Goal: Information Seeking & Learning: Check status

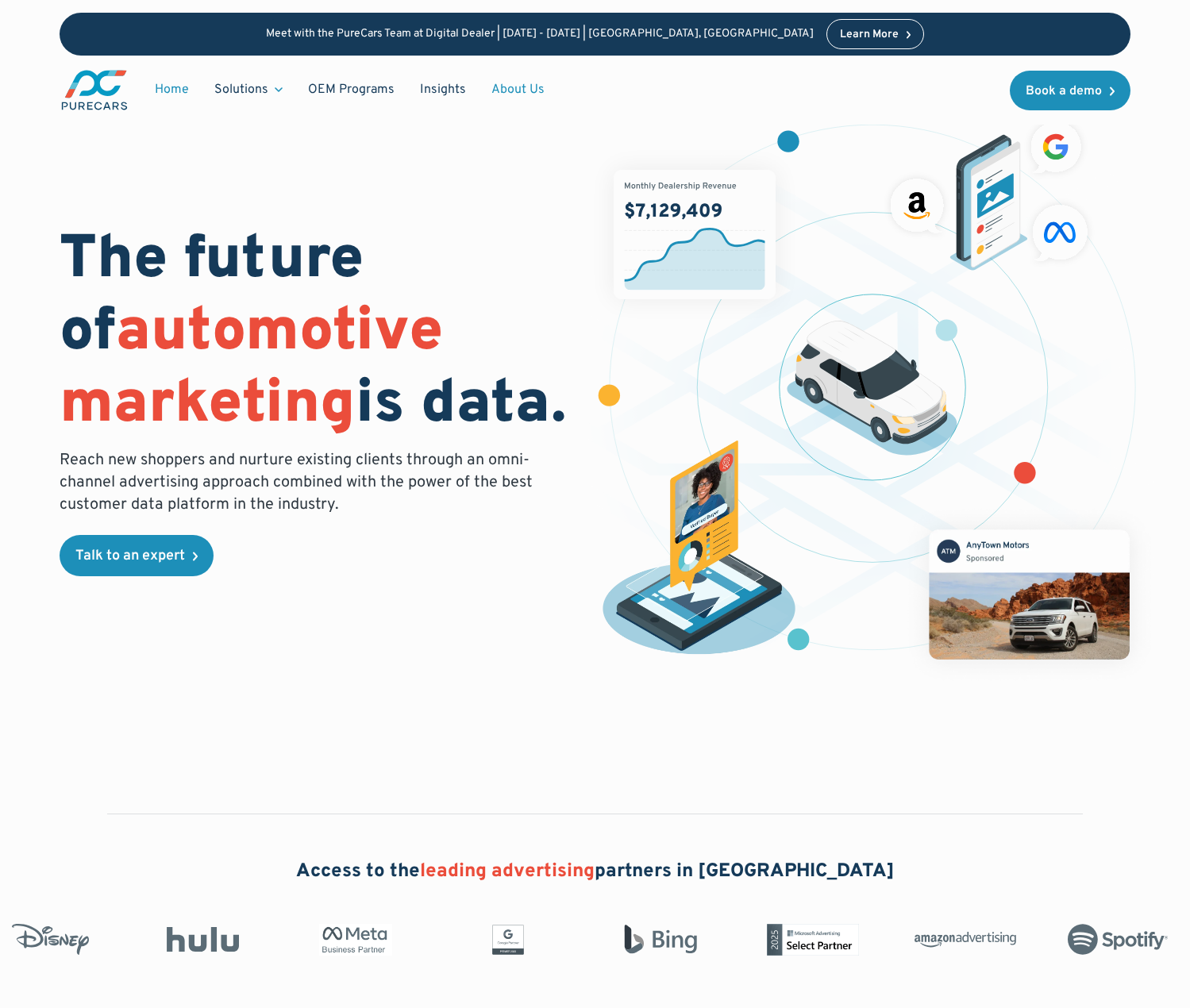
click at [535, 85] on link "About Us" at bounding box center [518, 89] width 78 height 30
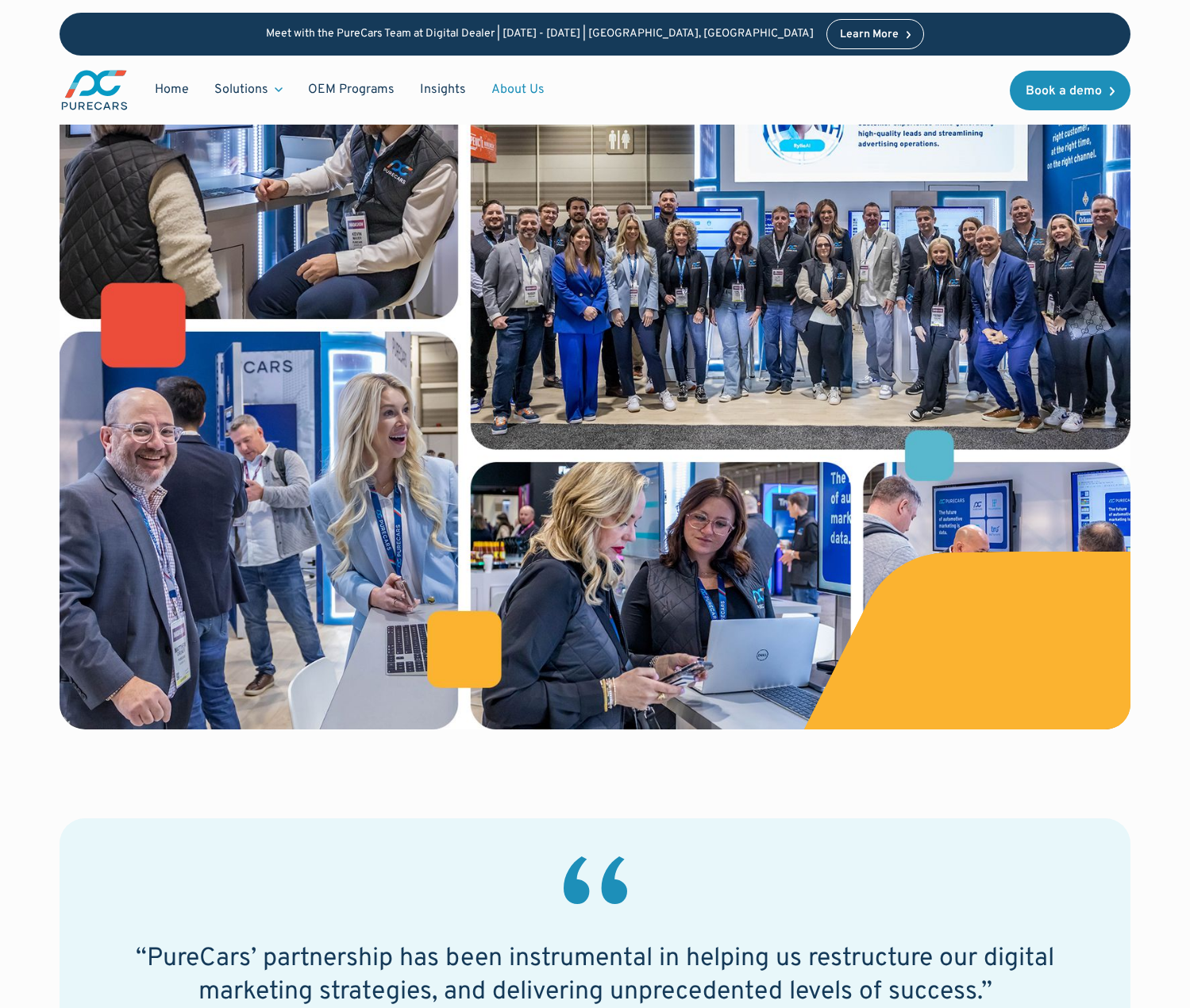
scroll to position [110, 0]
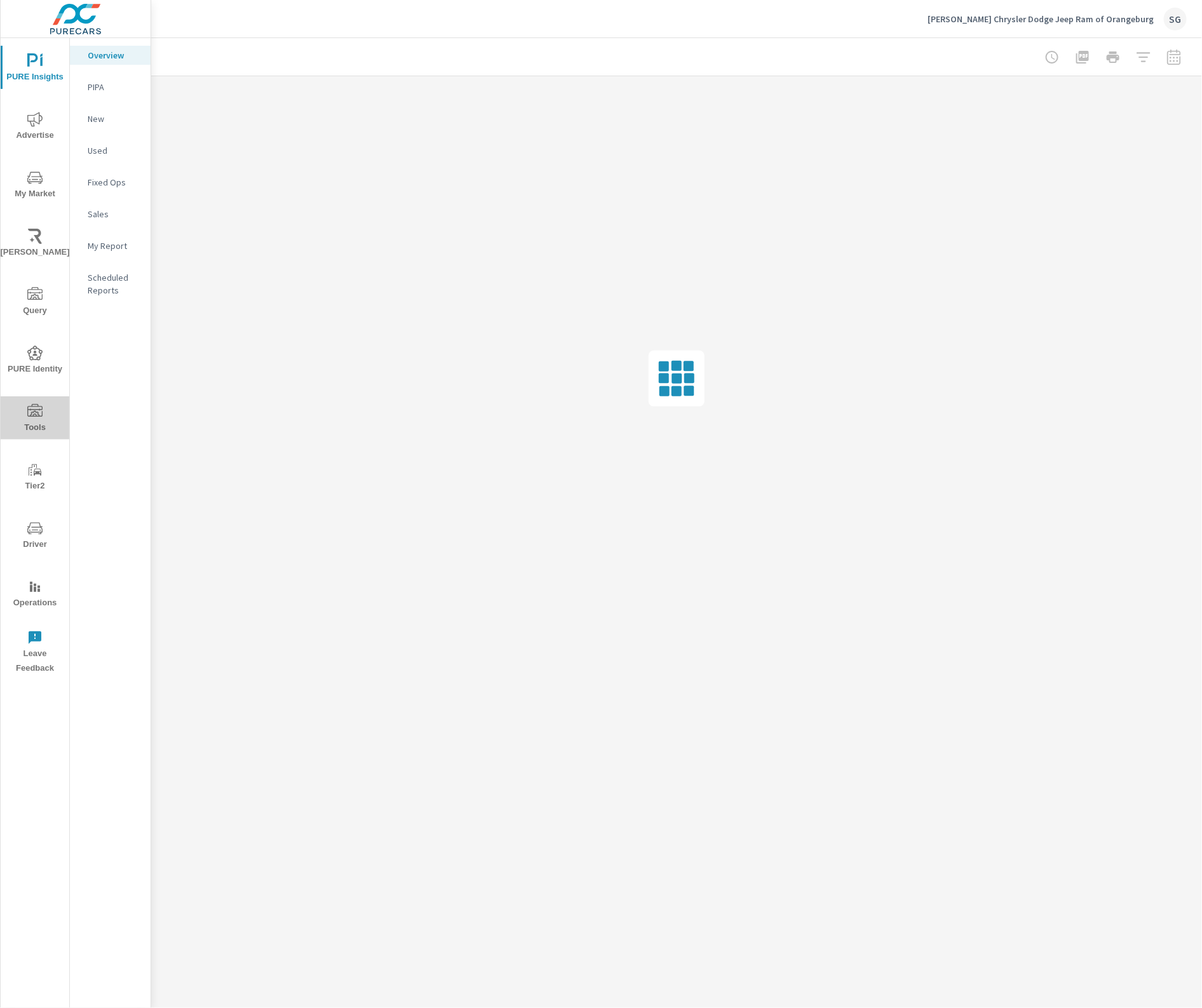
click at [44, 410] on span "Tools" at bounding box center [35, 419] width 61 height 31
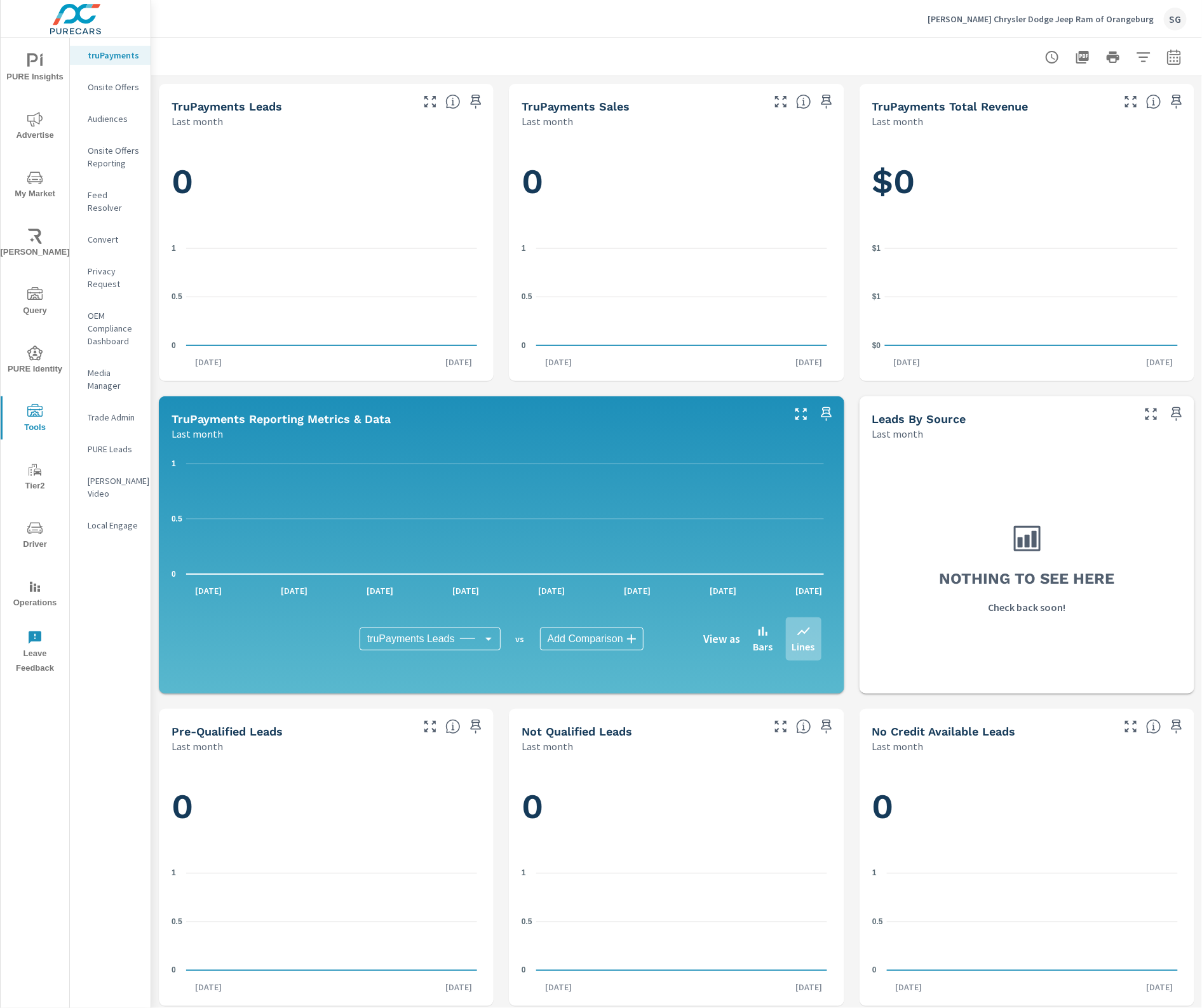
click at [119, 443] on p "PURE Leads" at bounding box center [114, 448] width 52 height 12
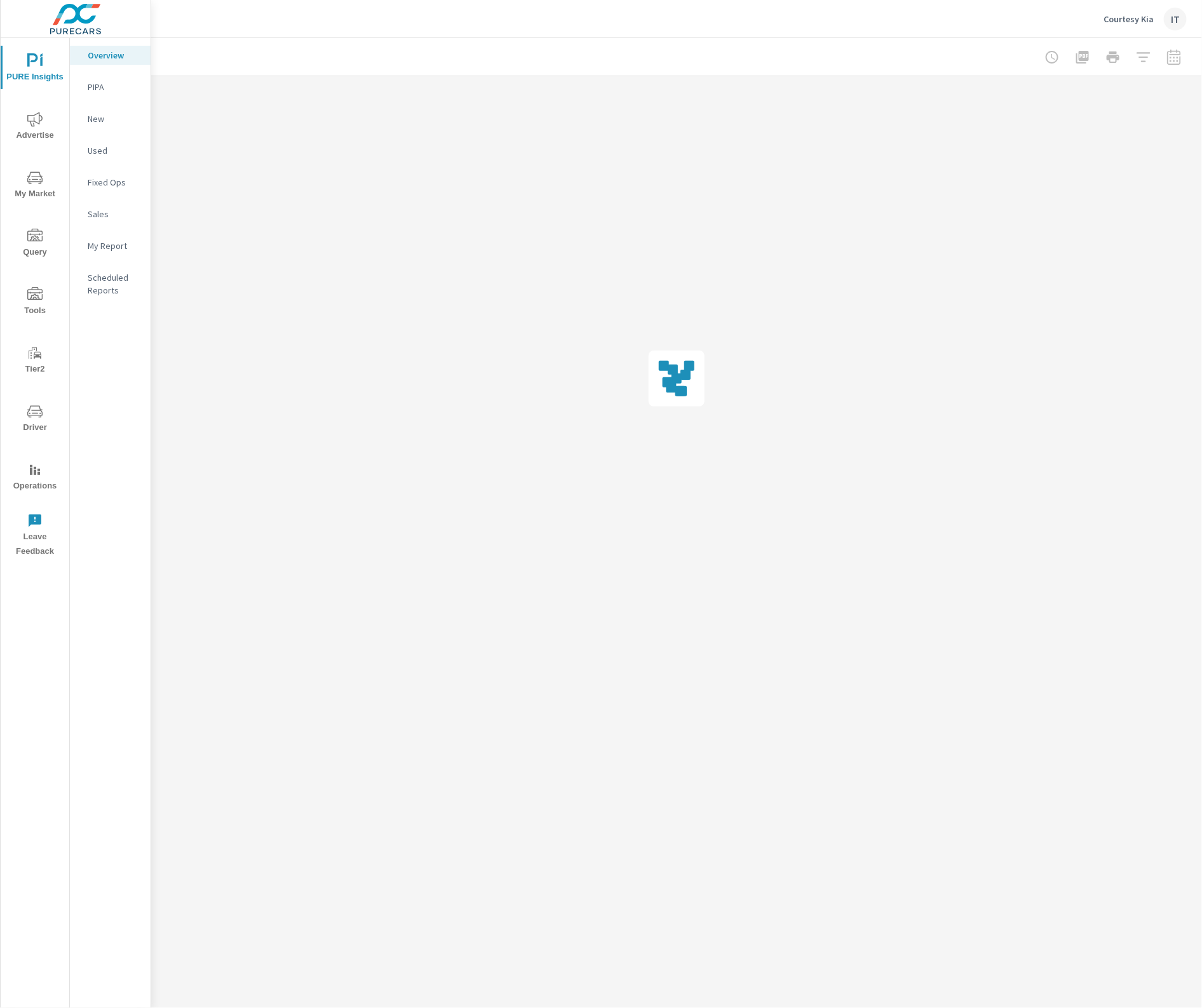
click at [33, 303] on span "Tools" at bounding box center [35, 302] width 61 height 31
